Goal: Check status

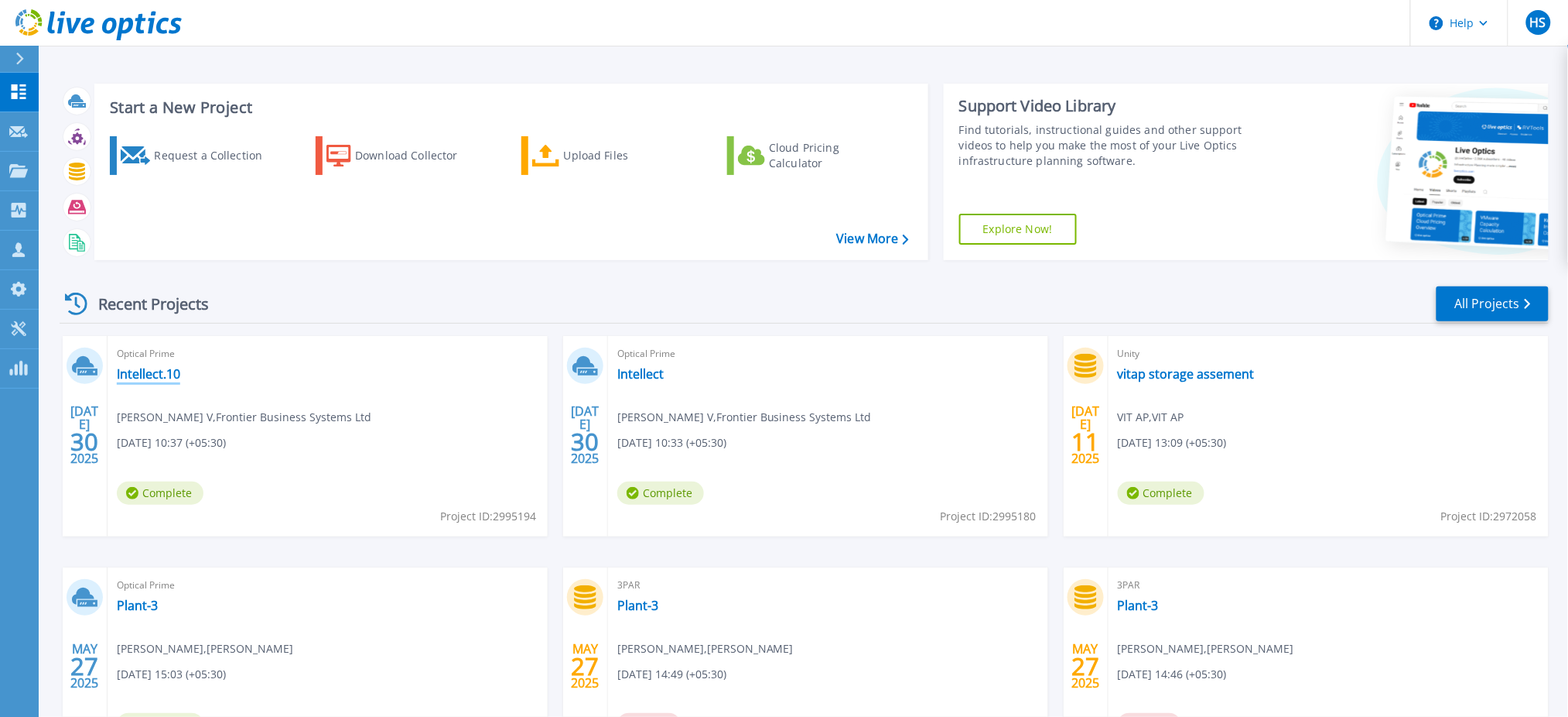
click at [163, 369] on link "Intellect.10" at bounding box center [148, 374] width 63 height 16
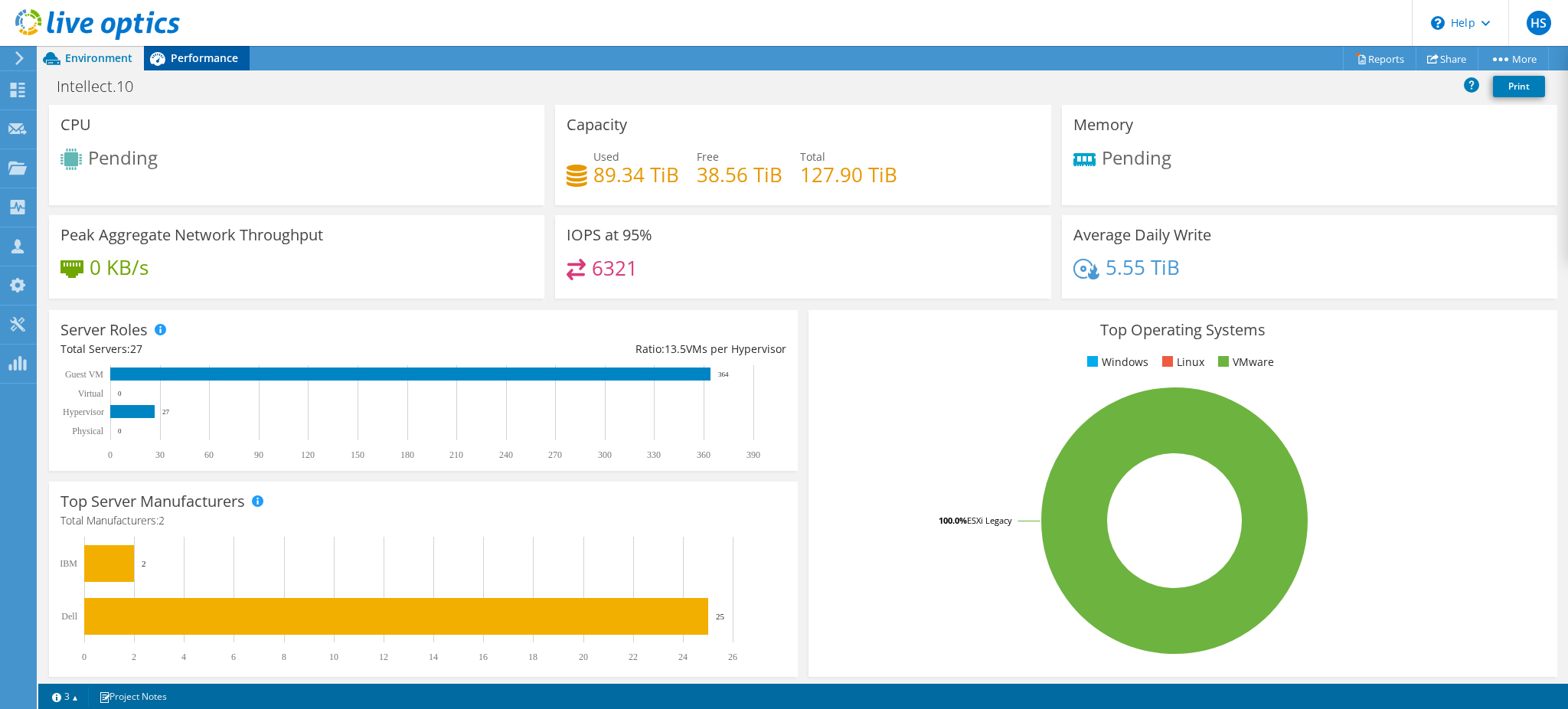
click at [166, 57] on icon at bounding box center [156, 58] width 26 height 26
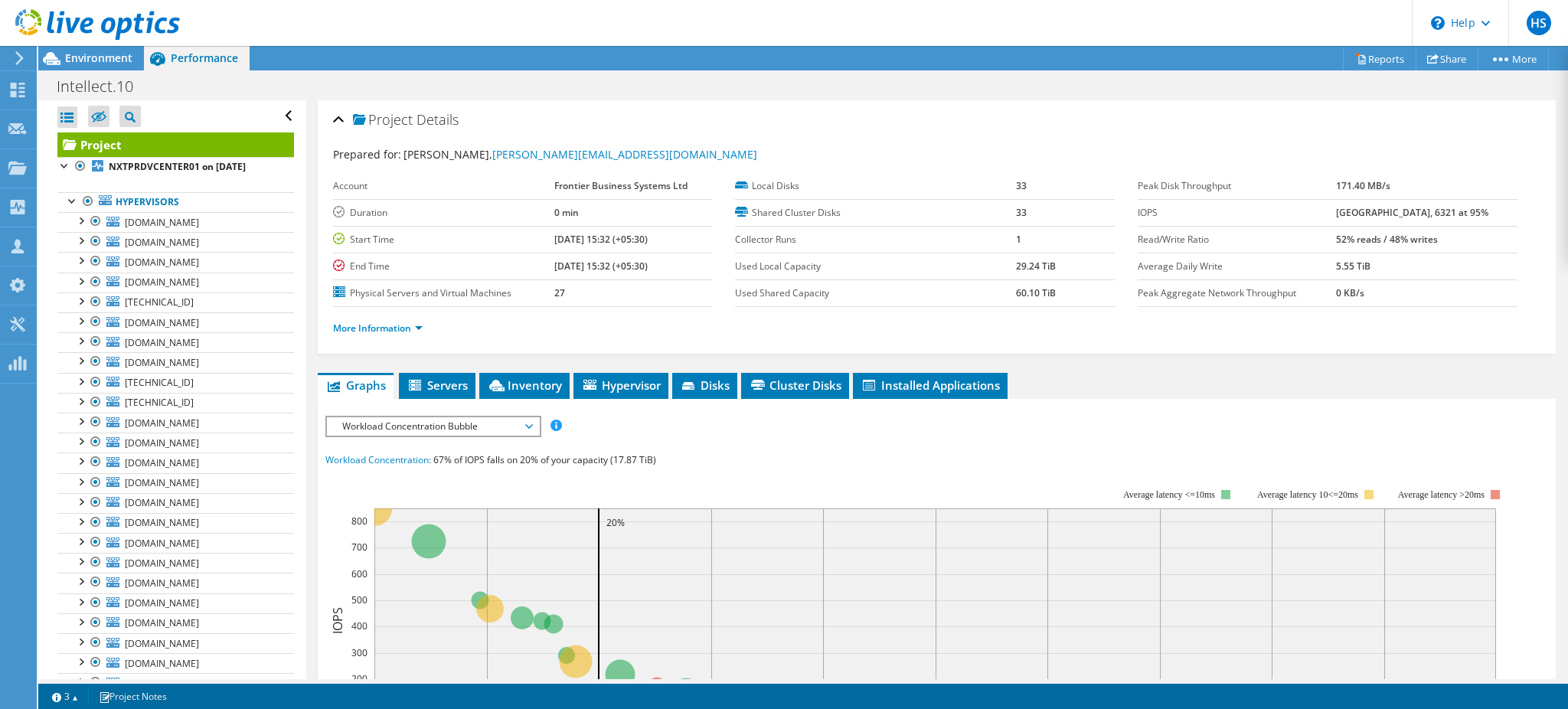
click at [104, 51] on div at bounding box center [90, 25] width 180 height 52
click at [106, 54] on span "Environment" at bounding box center [99, 58] width 67 height 15
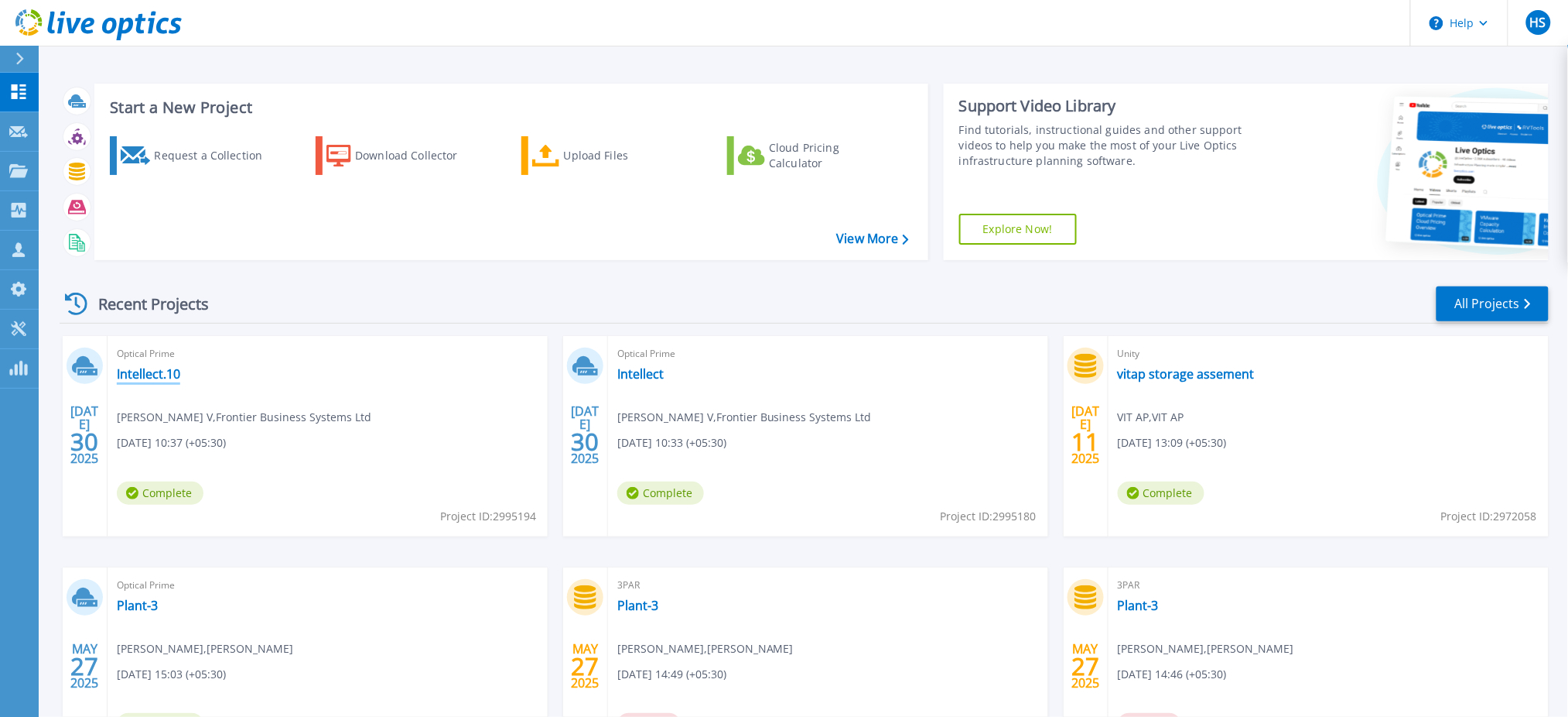
click at [171, 377] on link "Intellect.10" at bounding box center [148, 374] width 63 height 16
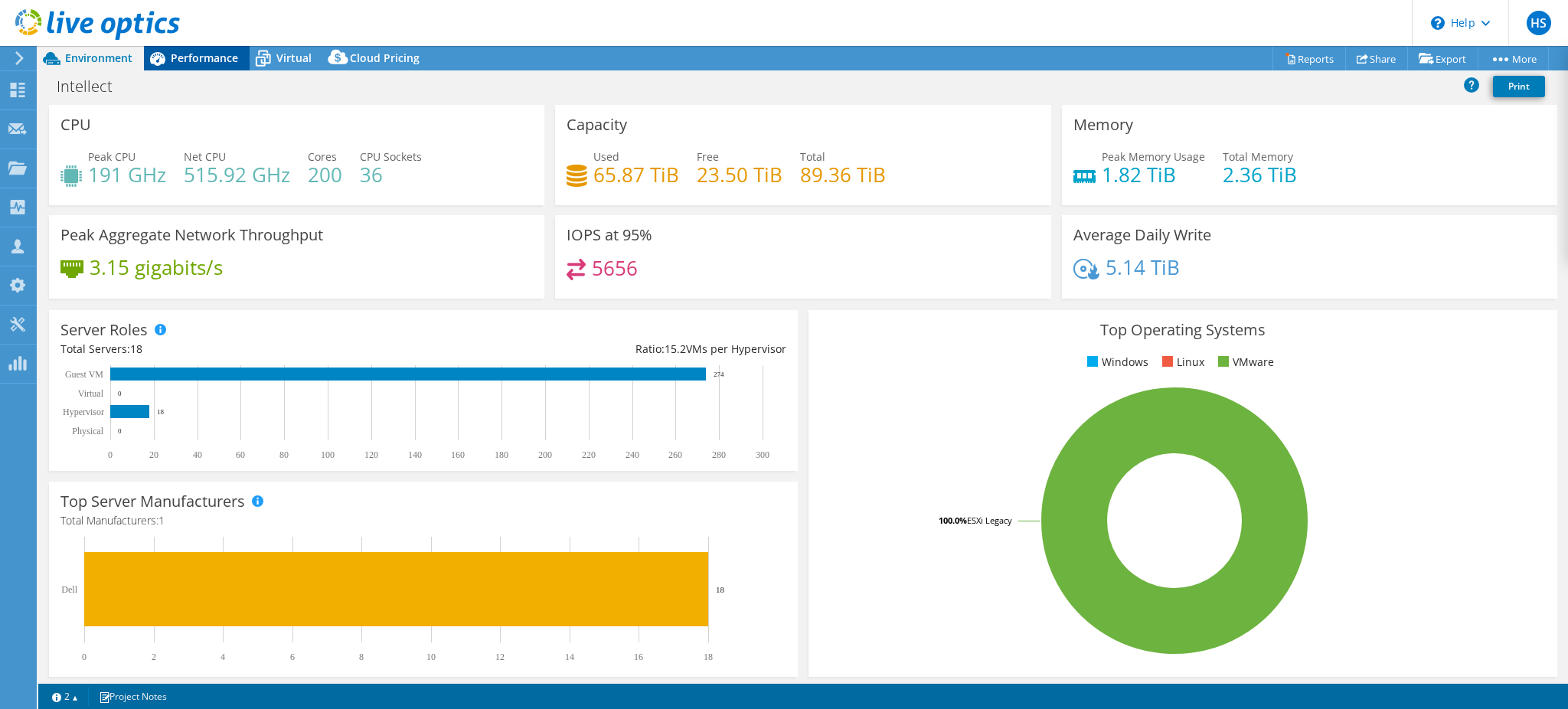
click at [183, 65] on div "Performance" at bounding box center [196, 58] width 105 height 24
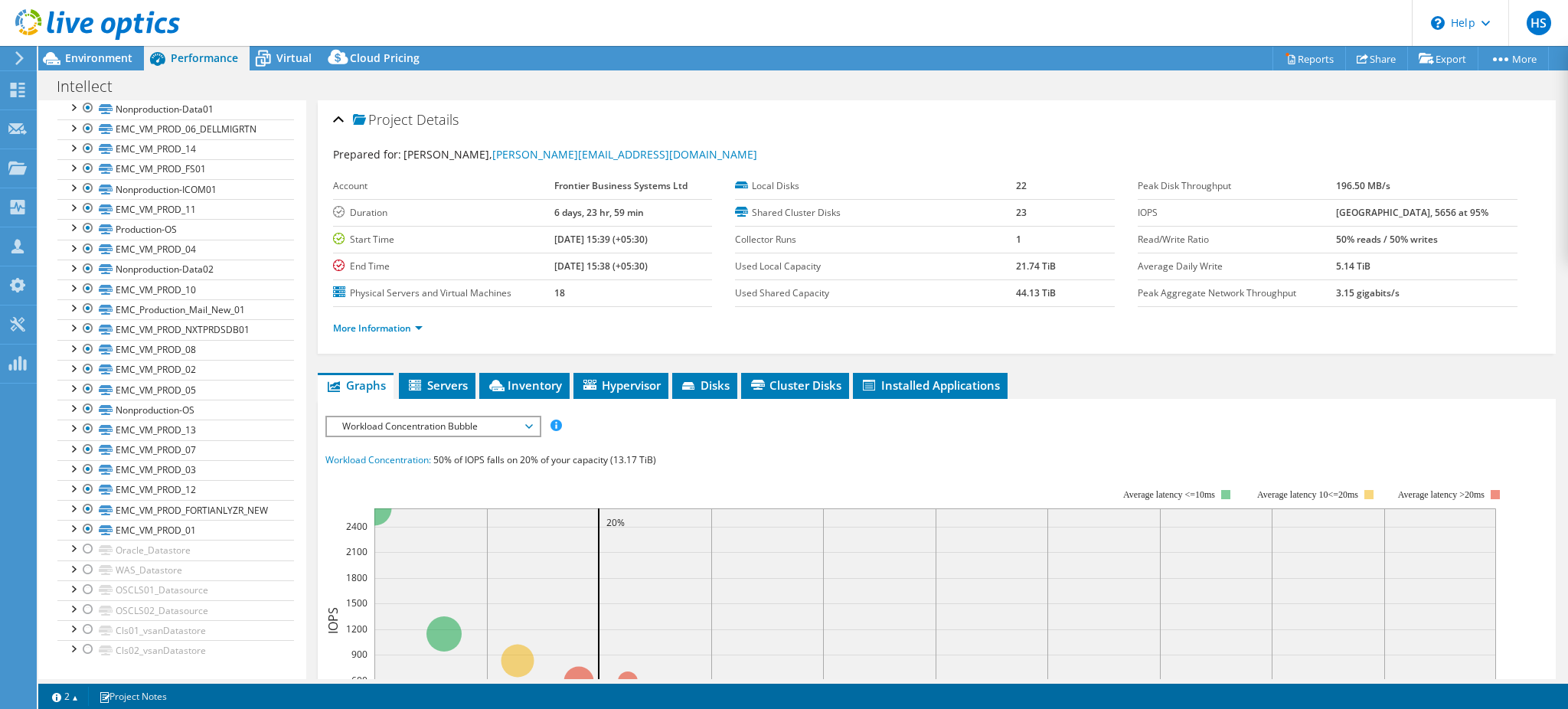
scroll to position [1380, 0]
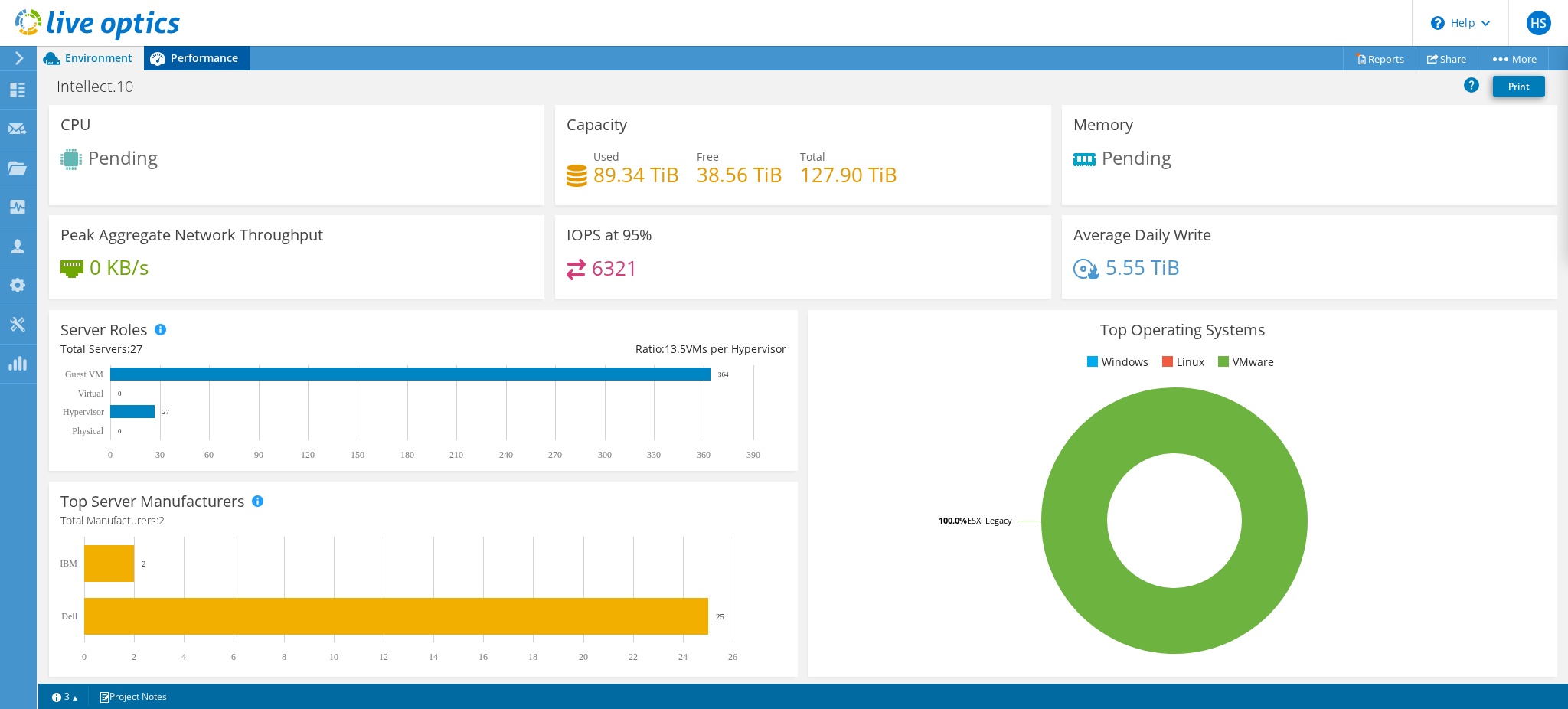
click at [182, 61] on span "Performance" at bounding box center [204, 58] width 67 height 15
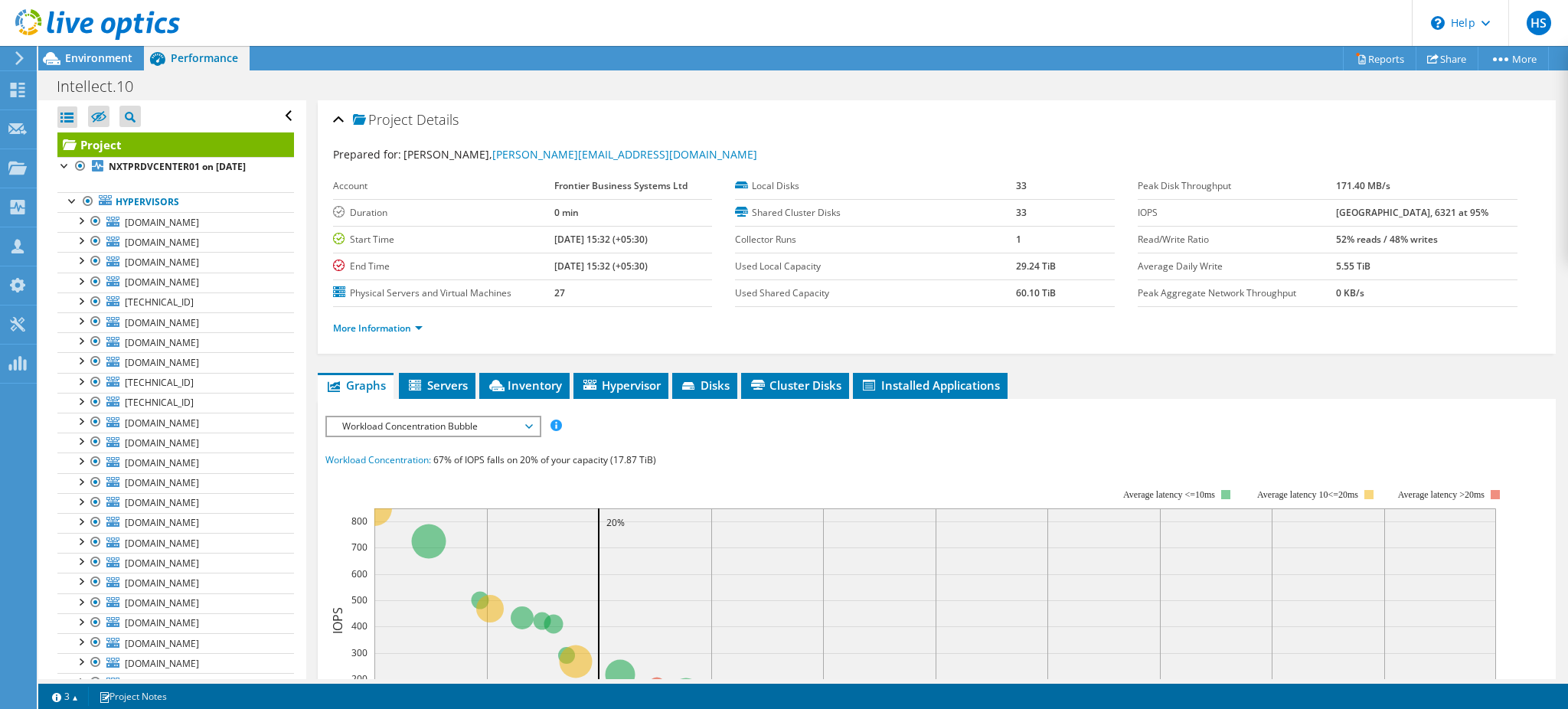
click at [405, 338] on div "More Information" at bounding box center [936, 329] width 1207 height 43
click at [392, 324] on link "More Information" at bounding box center [378, 328] width 90 height 13
